Goal: Information Seeking & Learning: Learn about a topic

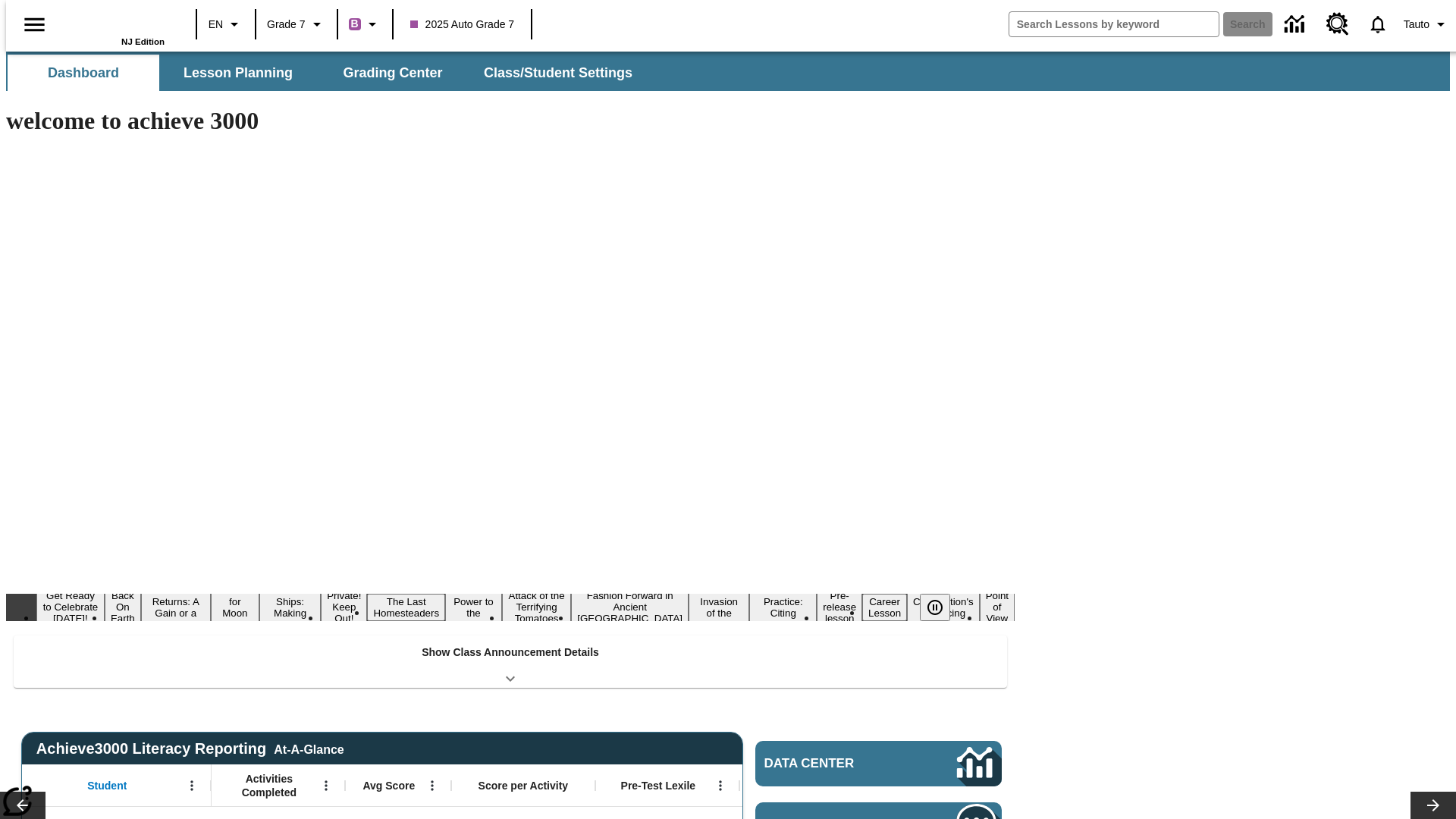
type input "-1"
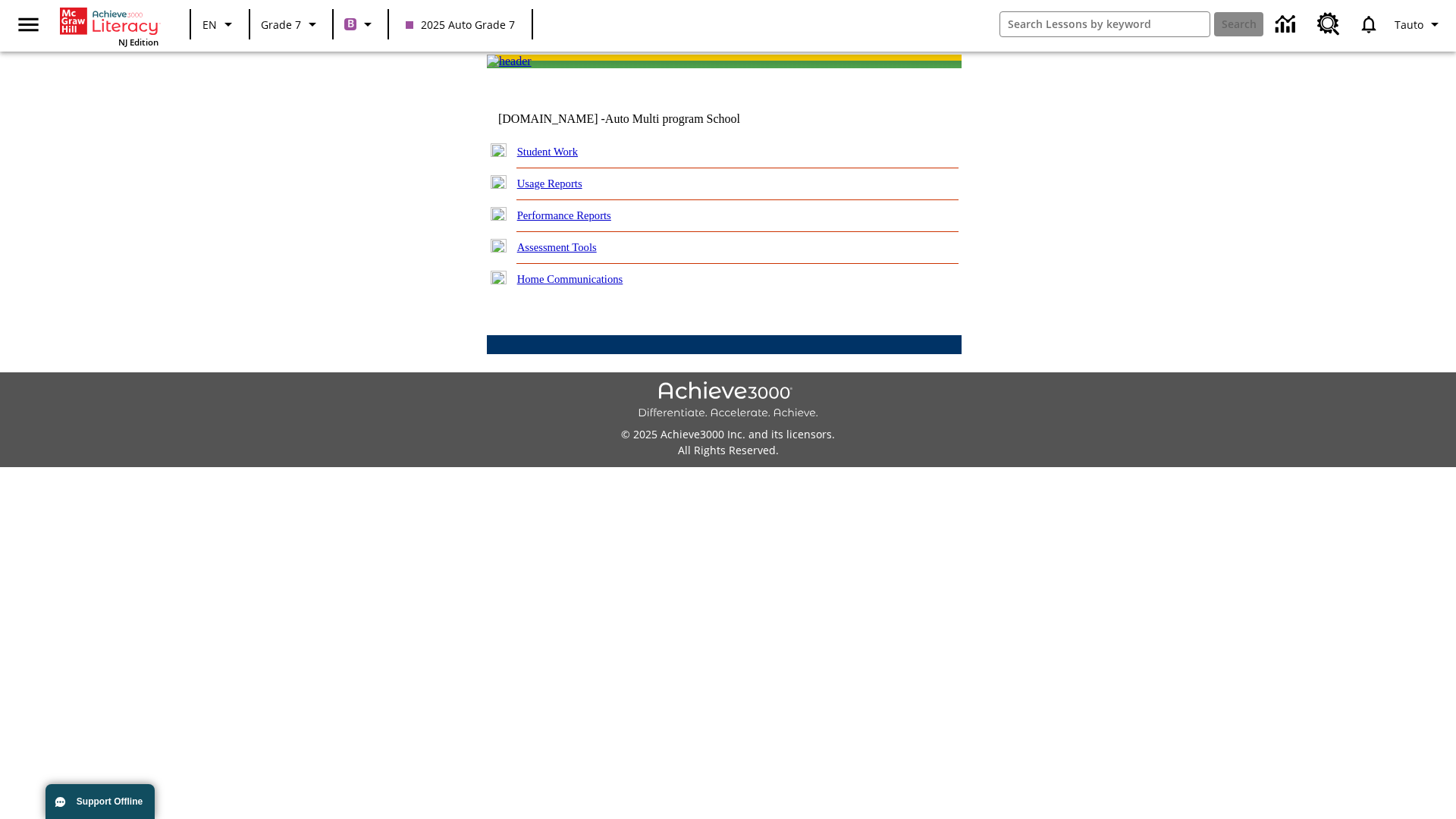
click at [580, 221] on link "Performance Reports" at bounding box center [564, 216] width 94 height 12
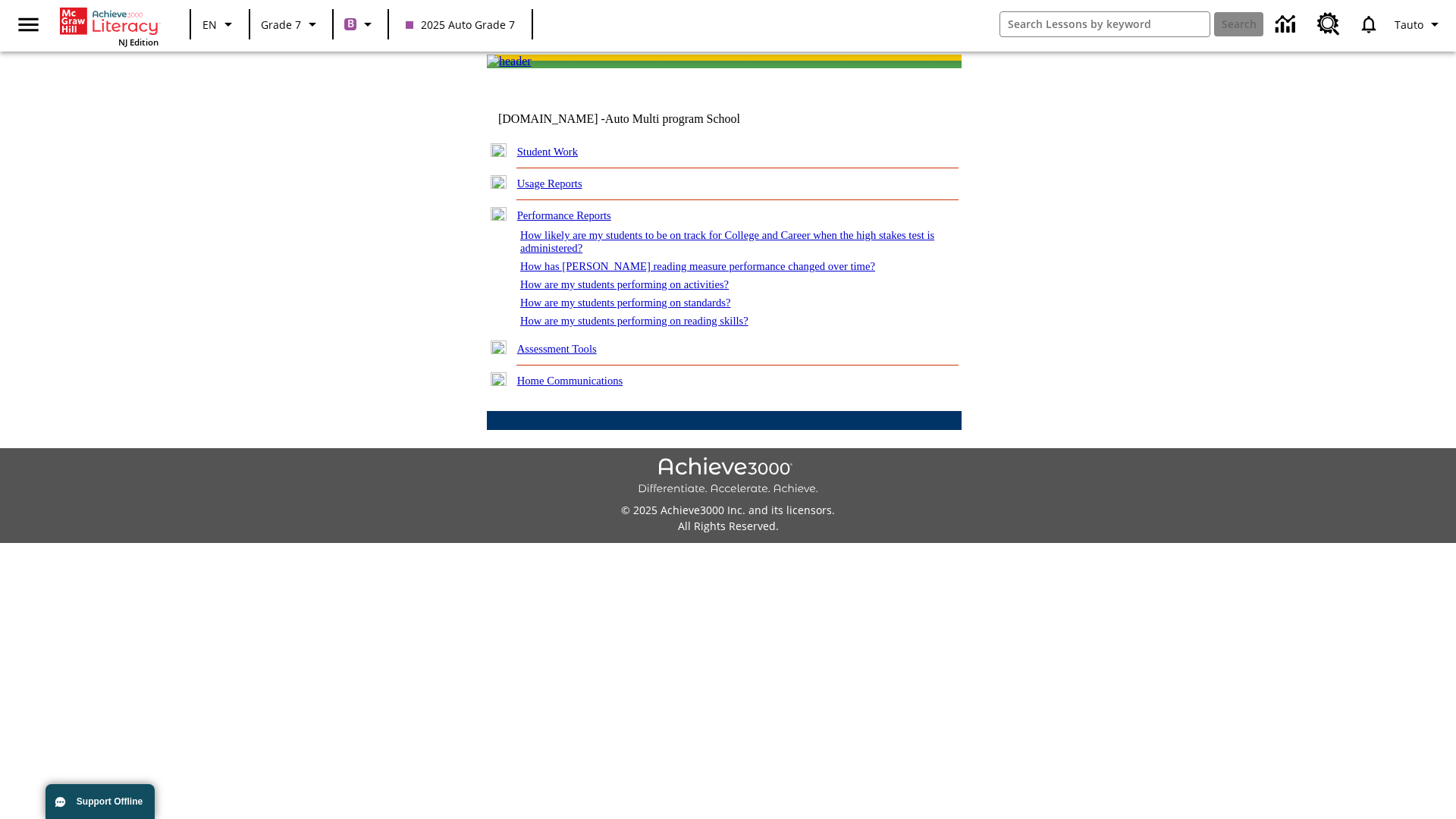
click at [689, 272] on link "How has [PERSON_NAME] reading measure performance changed over time?" at bounding box center [697, 266] width 355 height 12
